Goal: Task Accomplishment & Management: Manage account settings

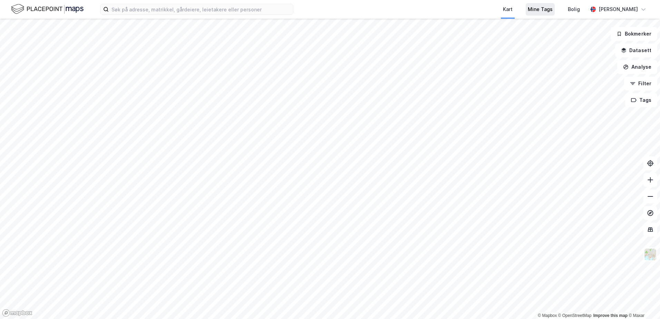
click at [553, 11] on div "Mine Tags" at bounding box center [540, 9] width 25 height 8
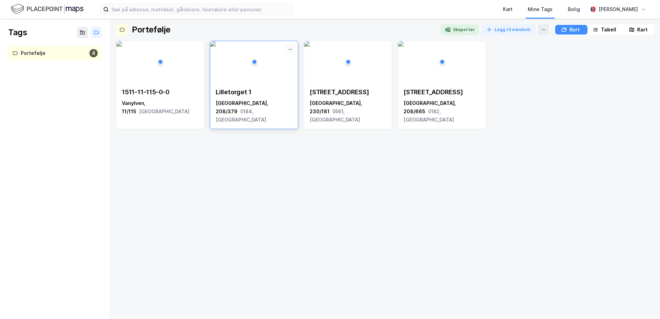
click at [289, 48] on icon at bounding box center [291, 50] width 6 height 6
click at [256, 65] on div "Fjerne" at bounding box center [261, 61] width 69 height 11
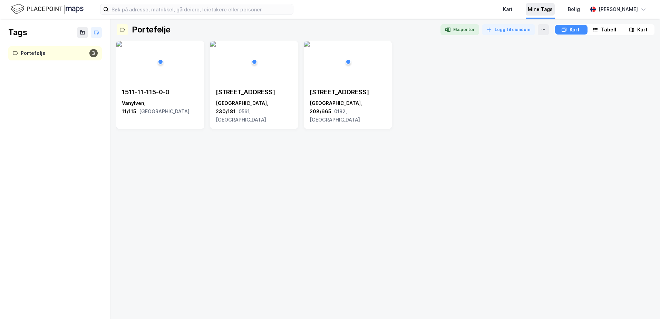
click at [553, 10] on div "Mine Tags" at bounding box center [540, 9] width 25 height 8
